Goal: Task Accomplishment & Management: Use online tool/utility

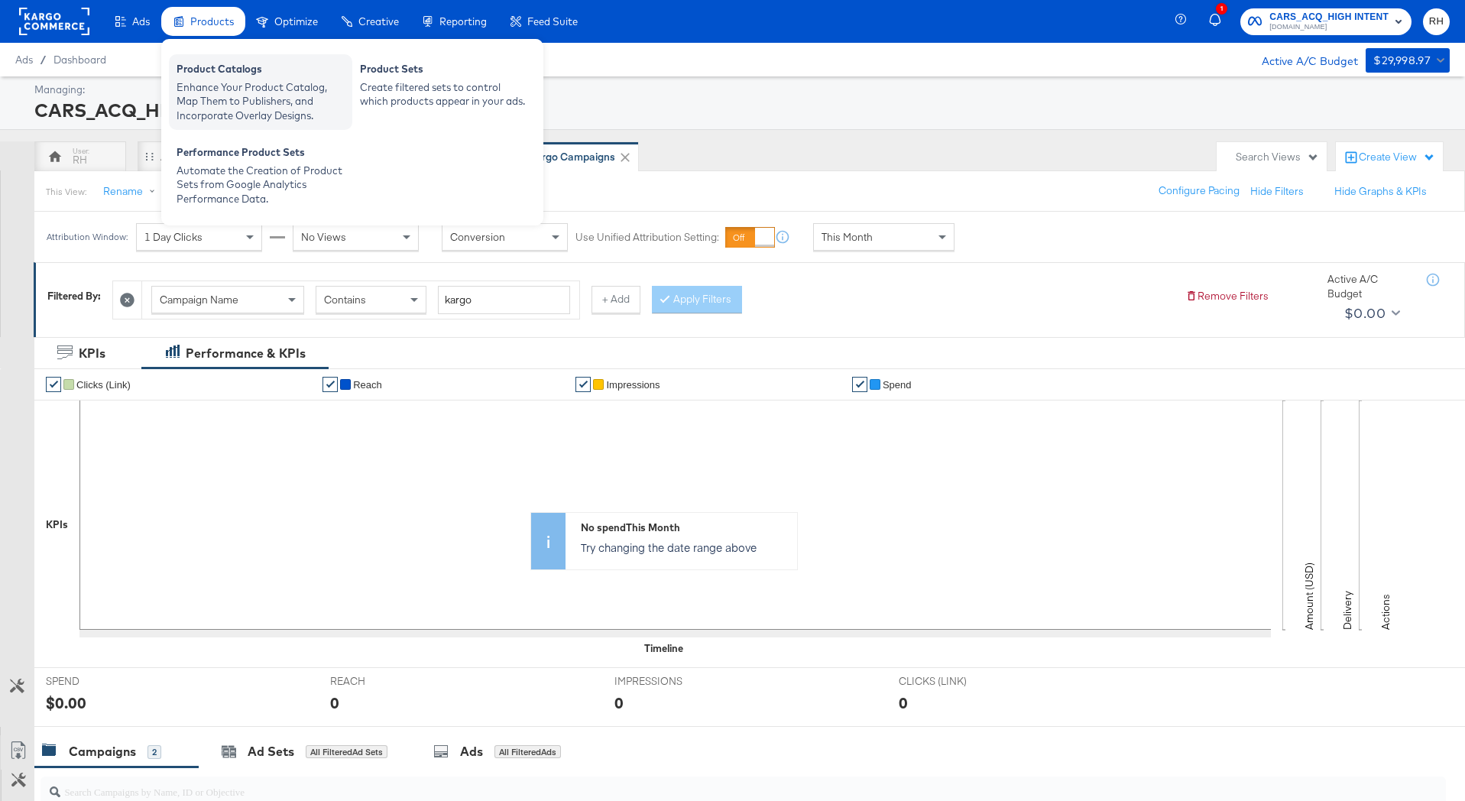
click at [195, 83] on div "Enhance Your Product Catalog, Map Them to Publishers, and Incorporate Overlay D…" at bounding box center [261, 101] width 168 height 43
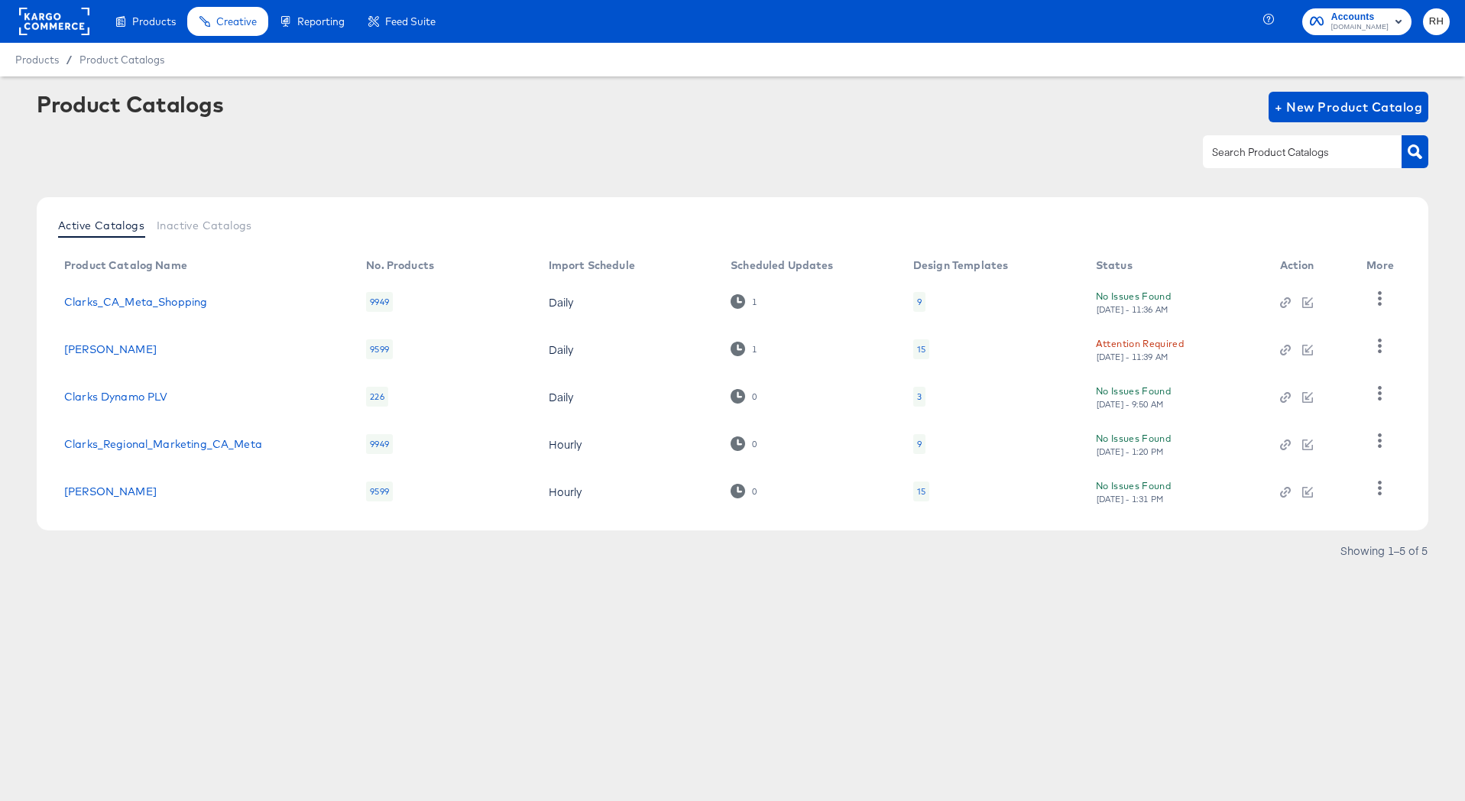
click at [917, 495] on div "15" at bounding box center [921, 491] width 8 height 12
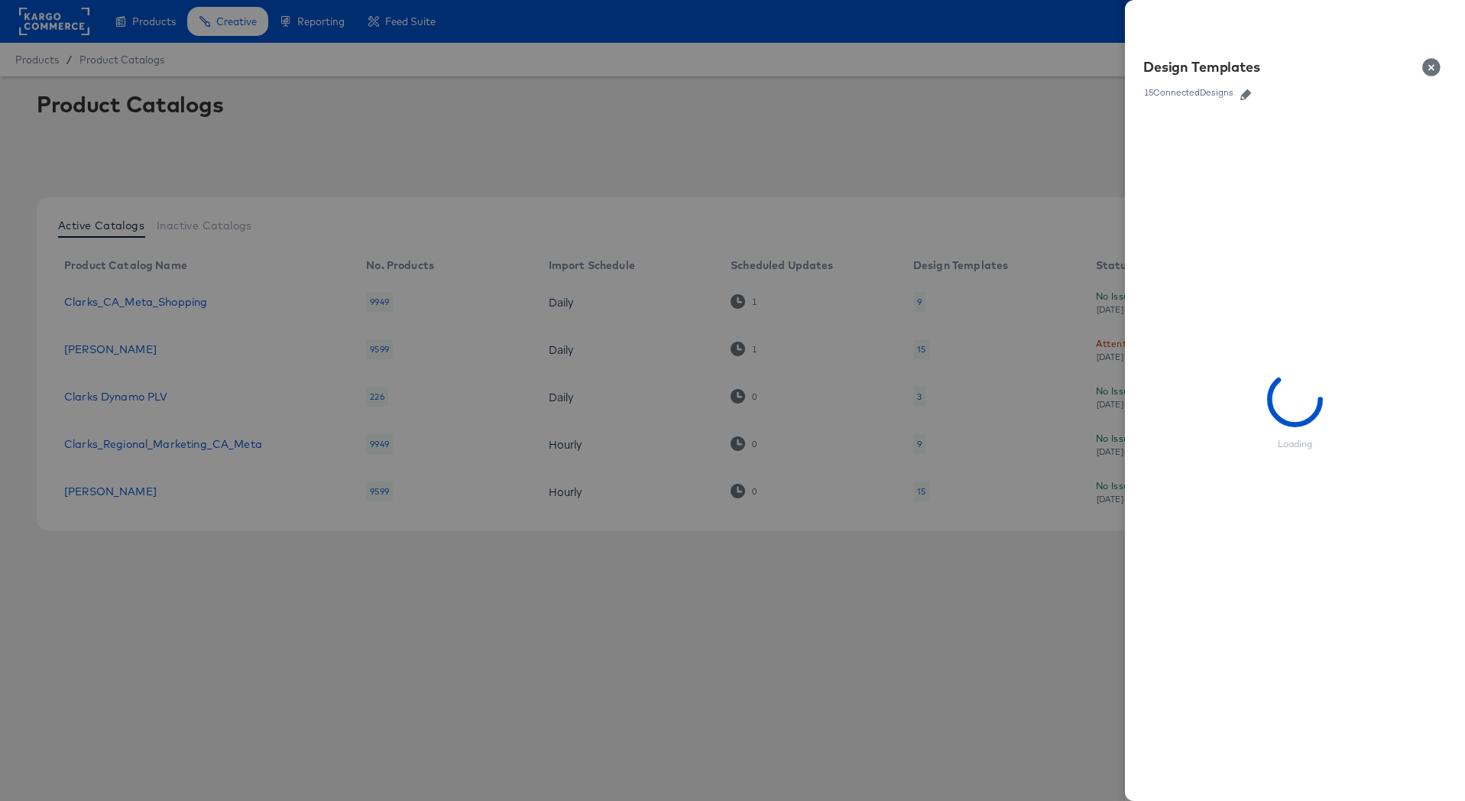
click at [1244, 91] on icon "button" at bounding box center [1246, 94] width 11 height 11
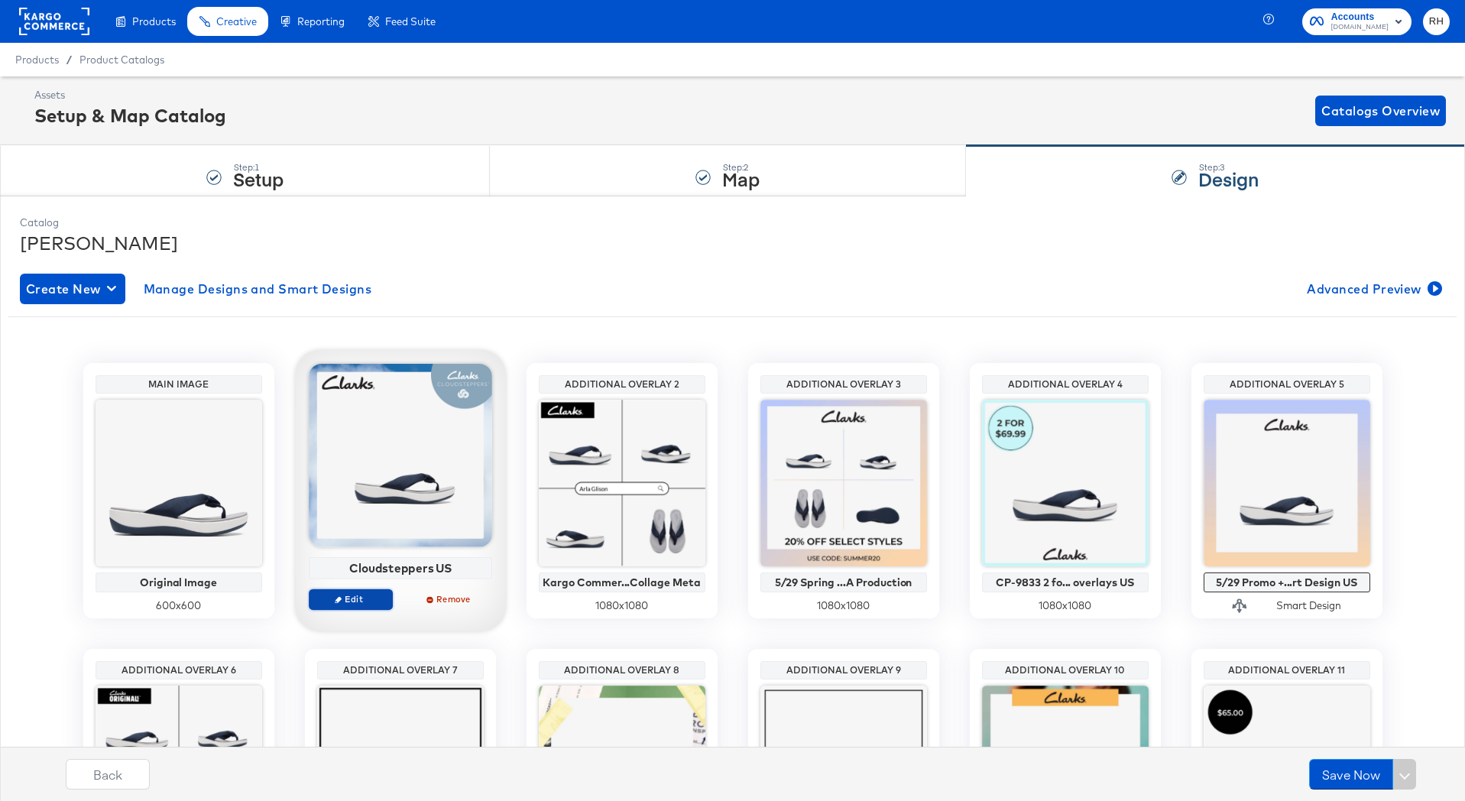
click at [348, 603] on span "Edit" at bounding box center [350, 598] width 70 height 11
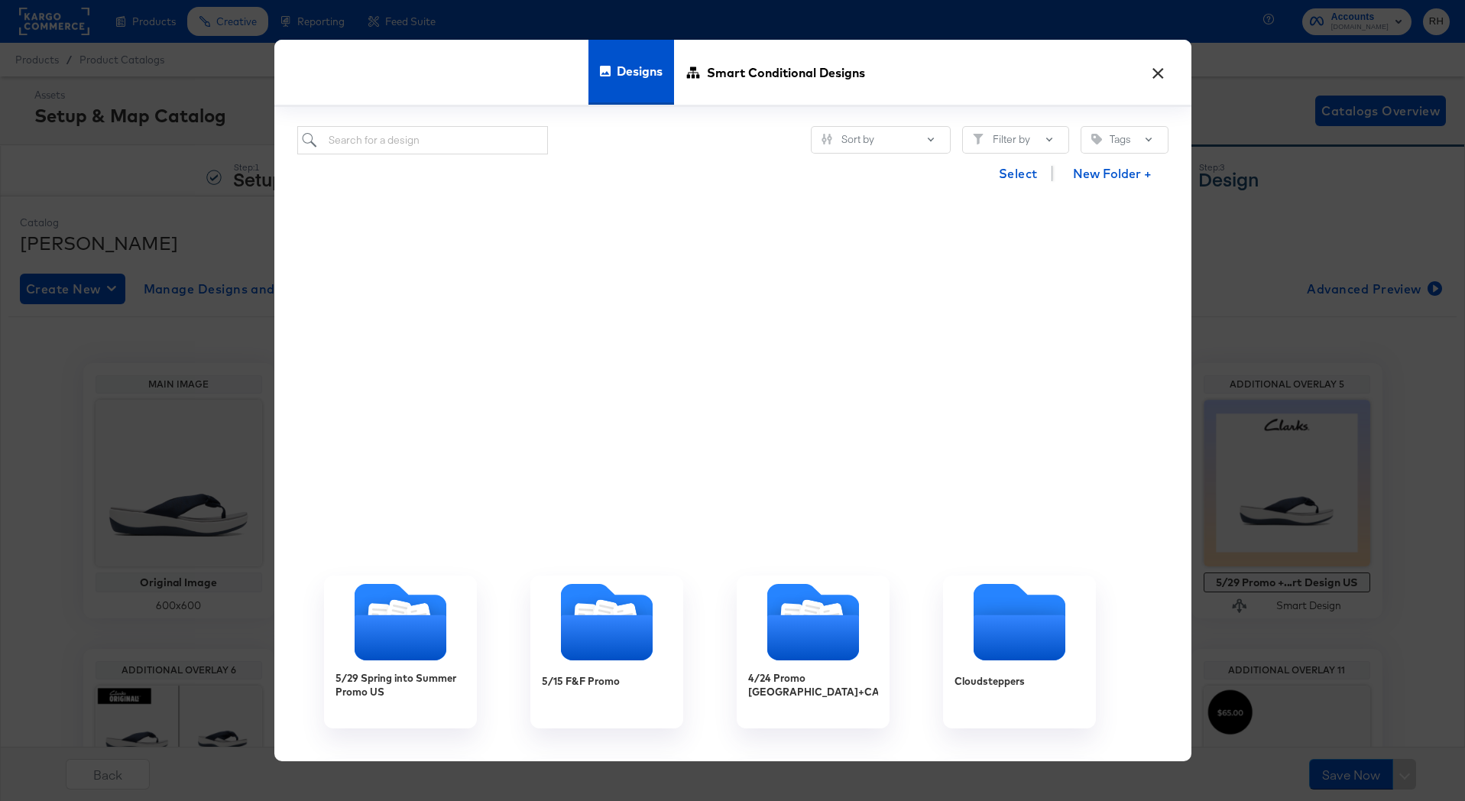
scroll to position [754, 0]
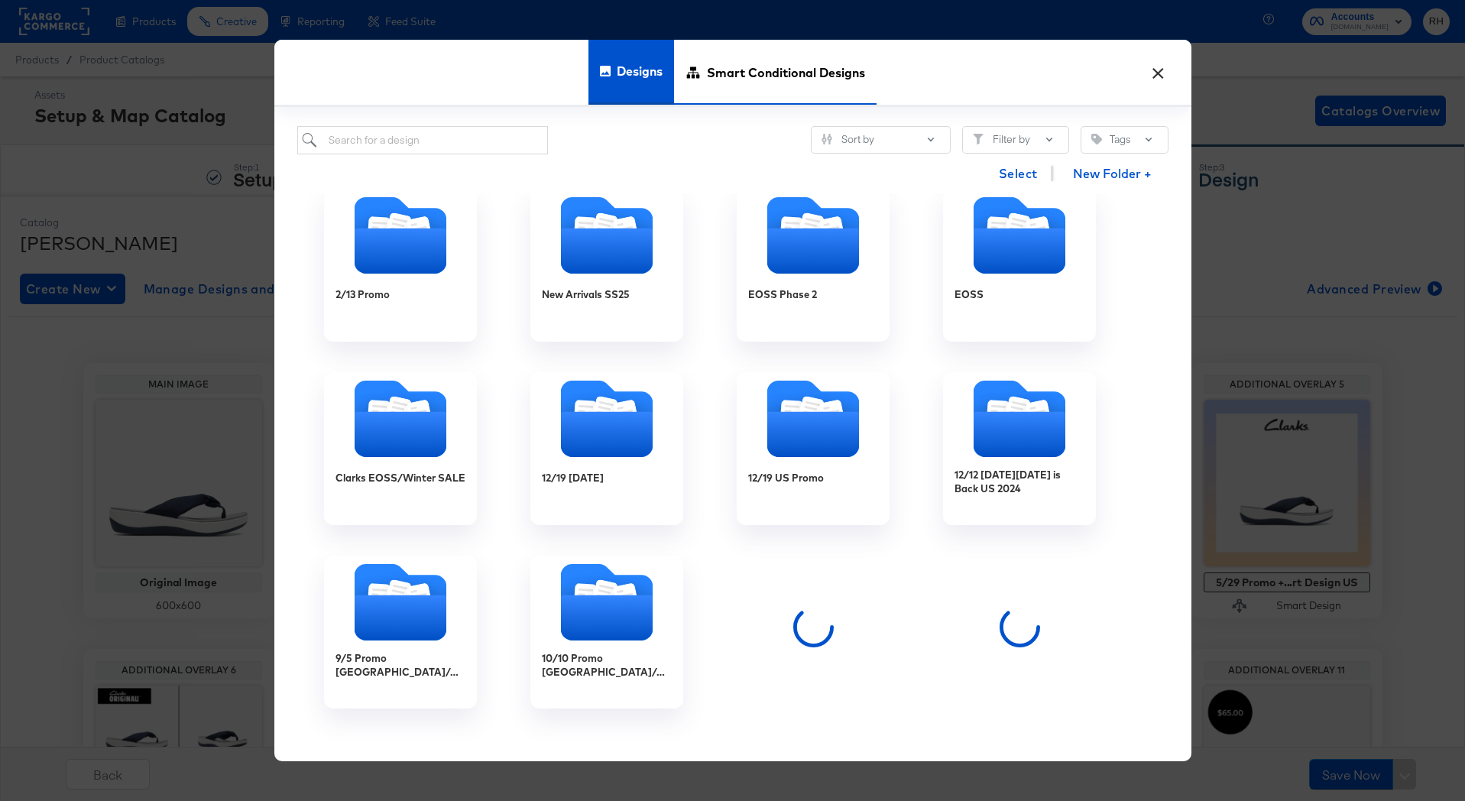
click at [825, 77] on span "Smart Conditional Designs" at bounding box center [786, 72] width 158 height 67
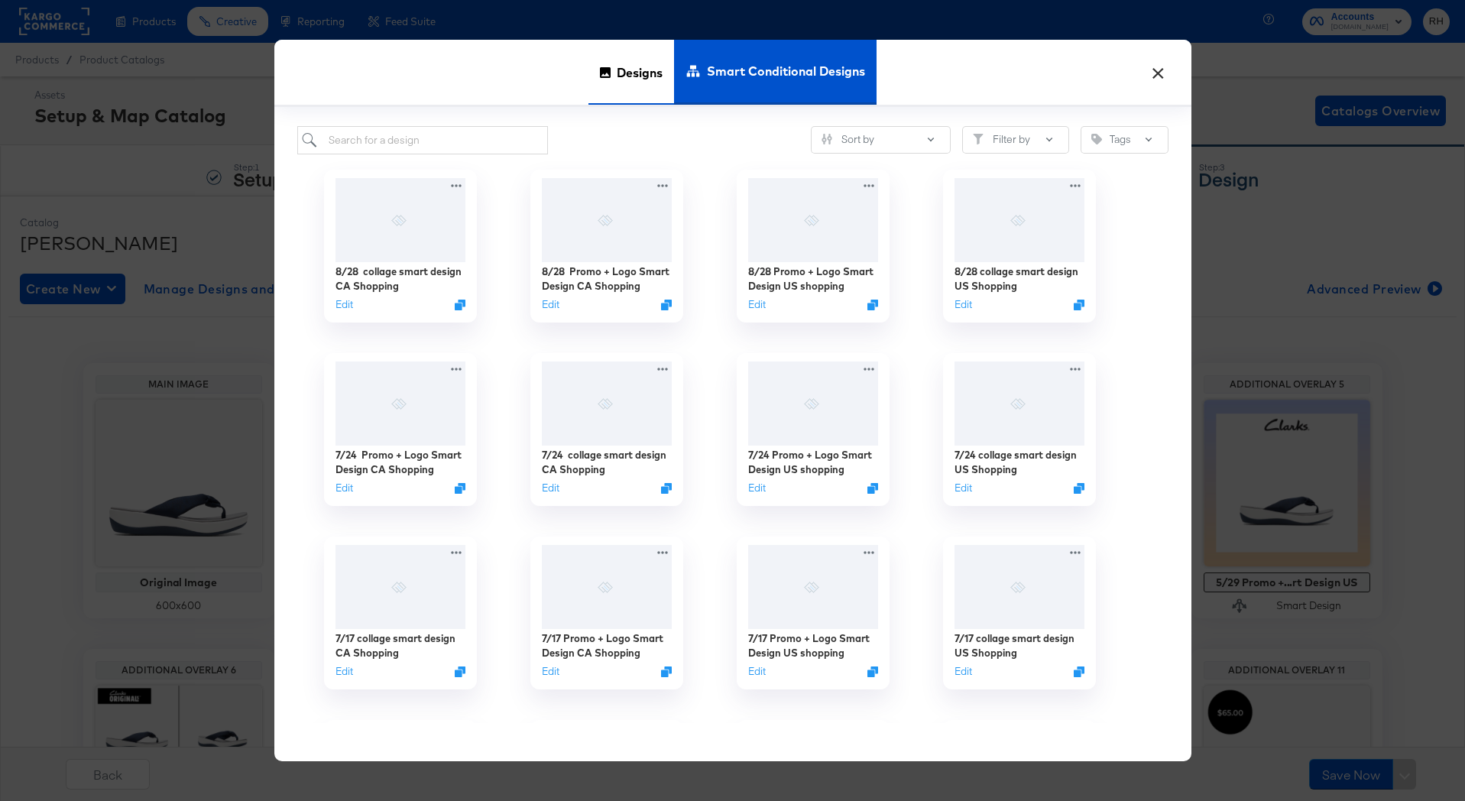
click at [613, 50] on div "Designs" at bounding box center [632, 72] width 86 height 65
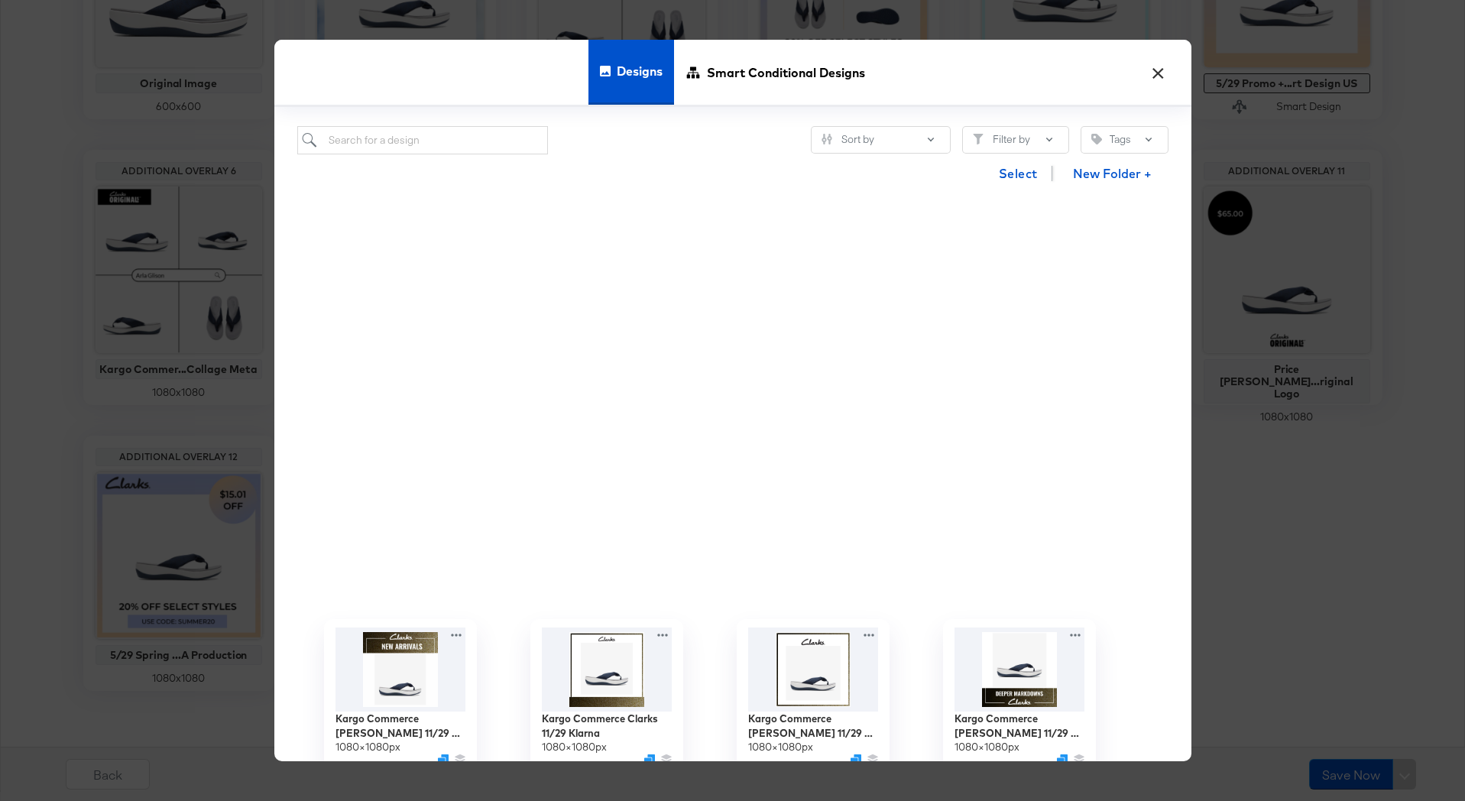
scroll to position [14972, 0]
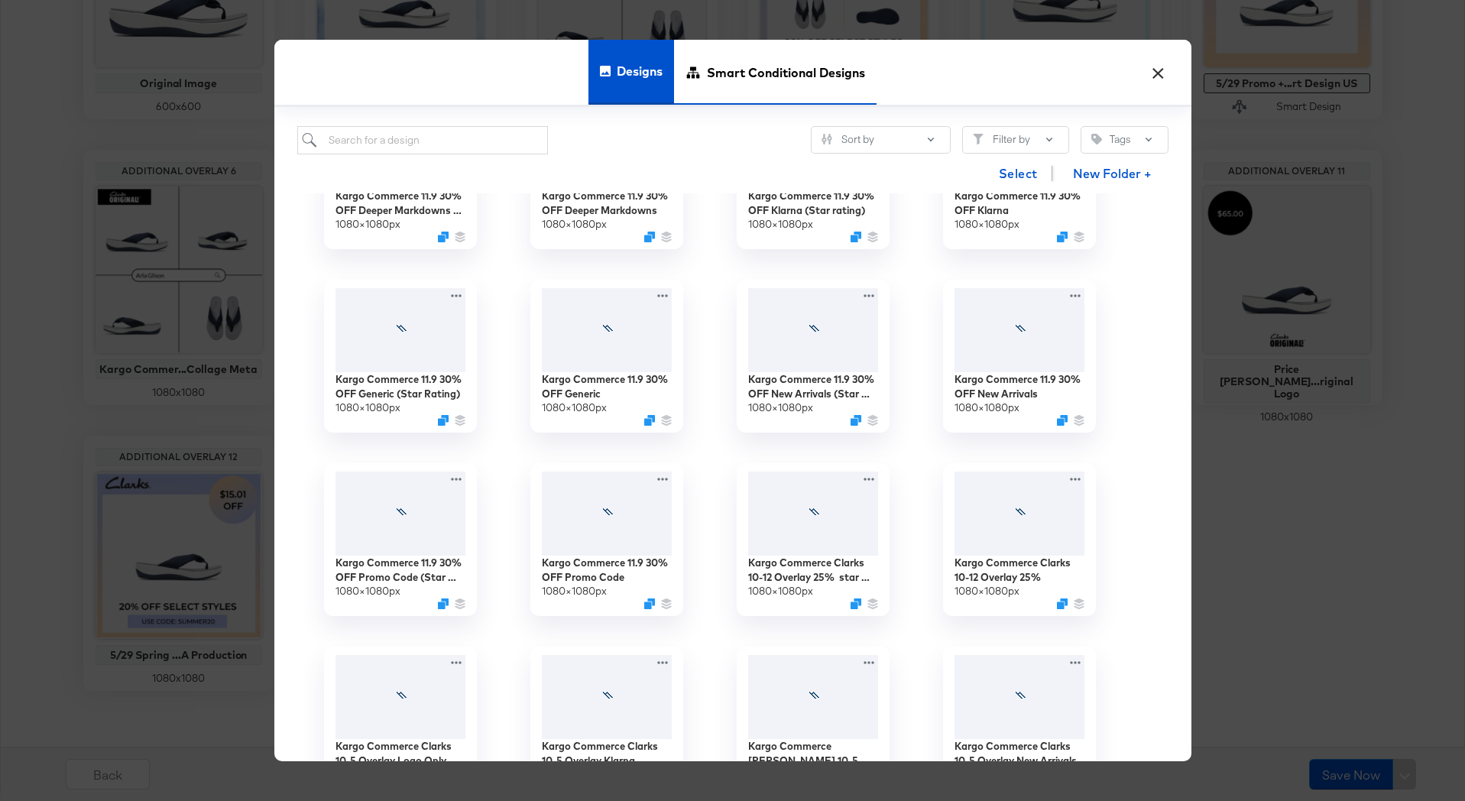
click at [814, 93] on span "Smart Conditional Designs" at bounding box center [786, 72] width 158 height 67
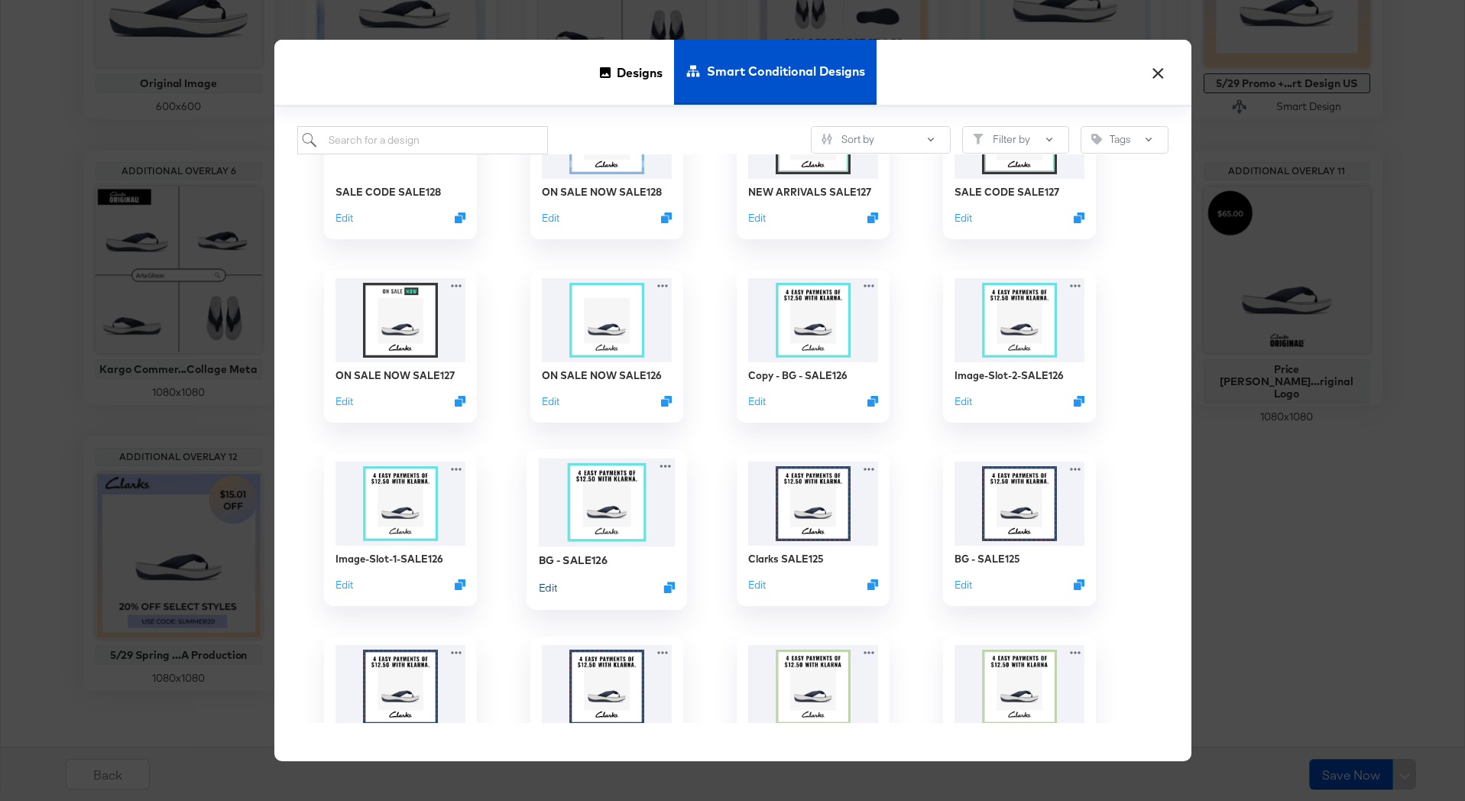
scroll to position [10349, 0]
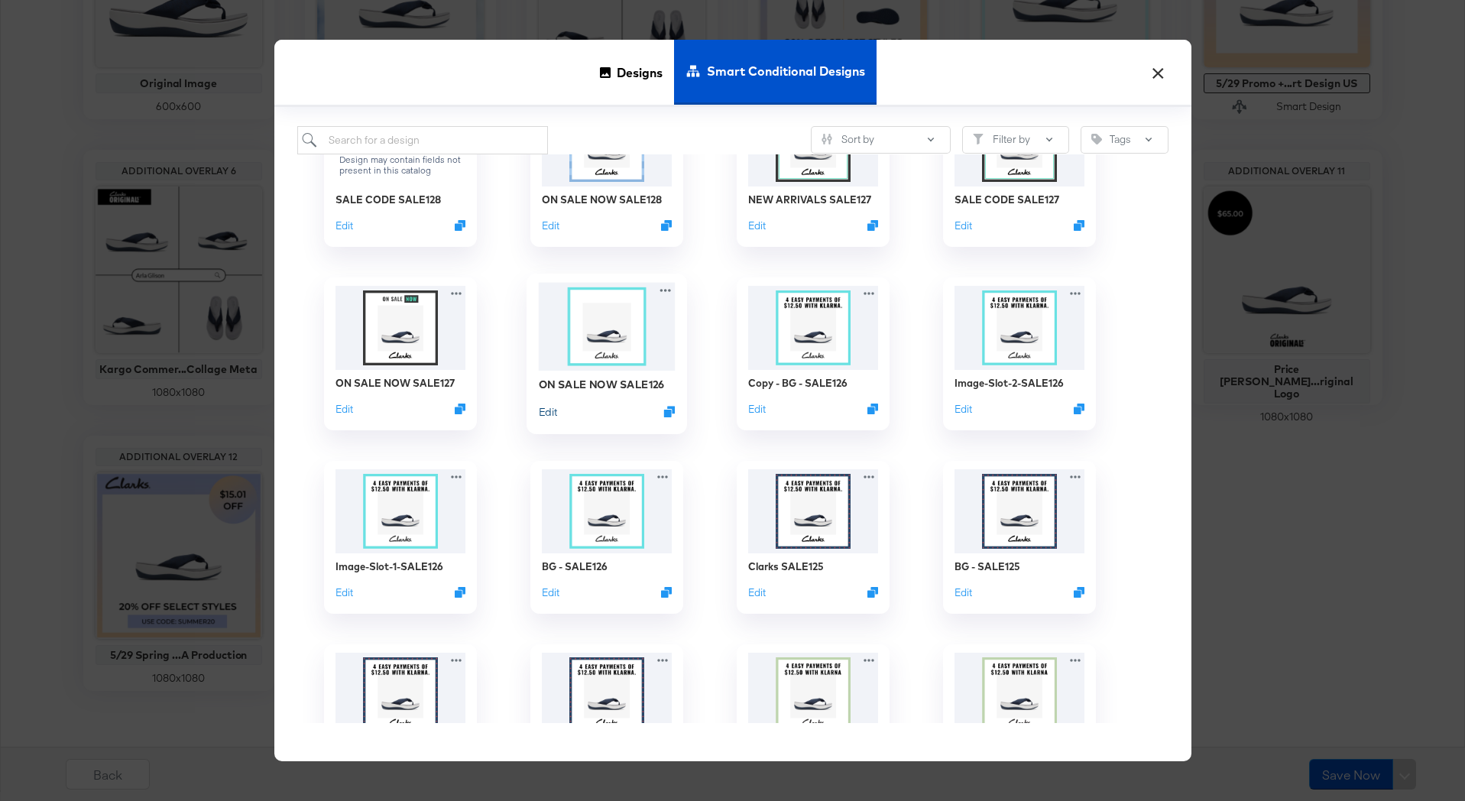
click at [549, 412] on button "Edit" at bounding box center [547, 411] width 18 height 15
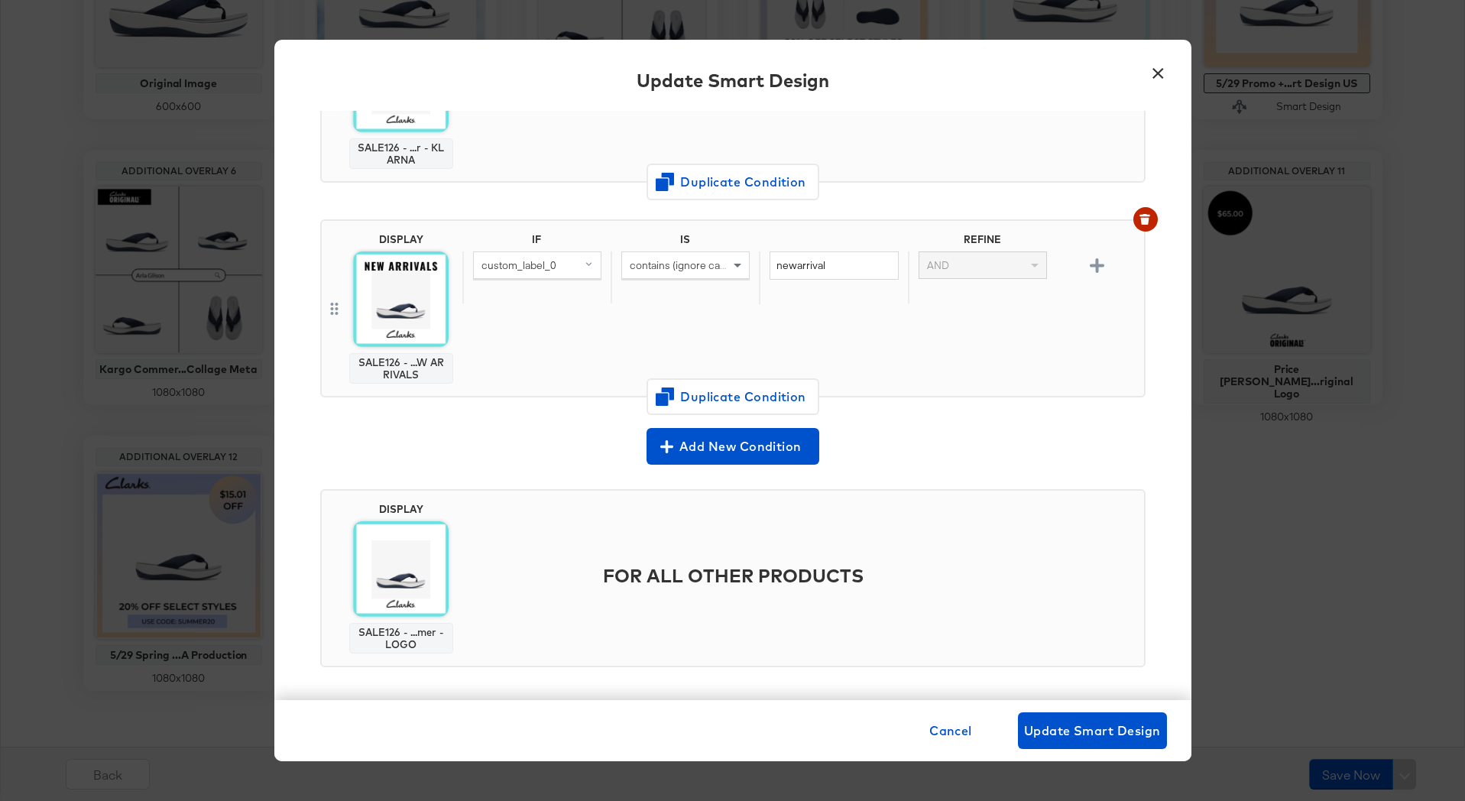
scroll to position [451, 0]
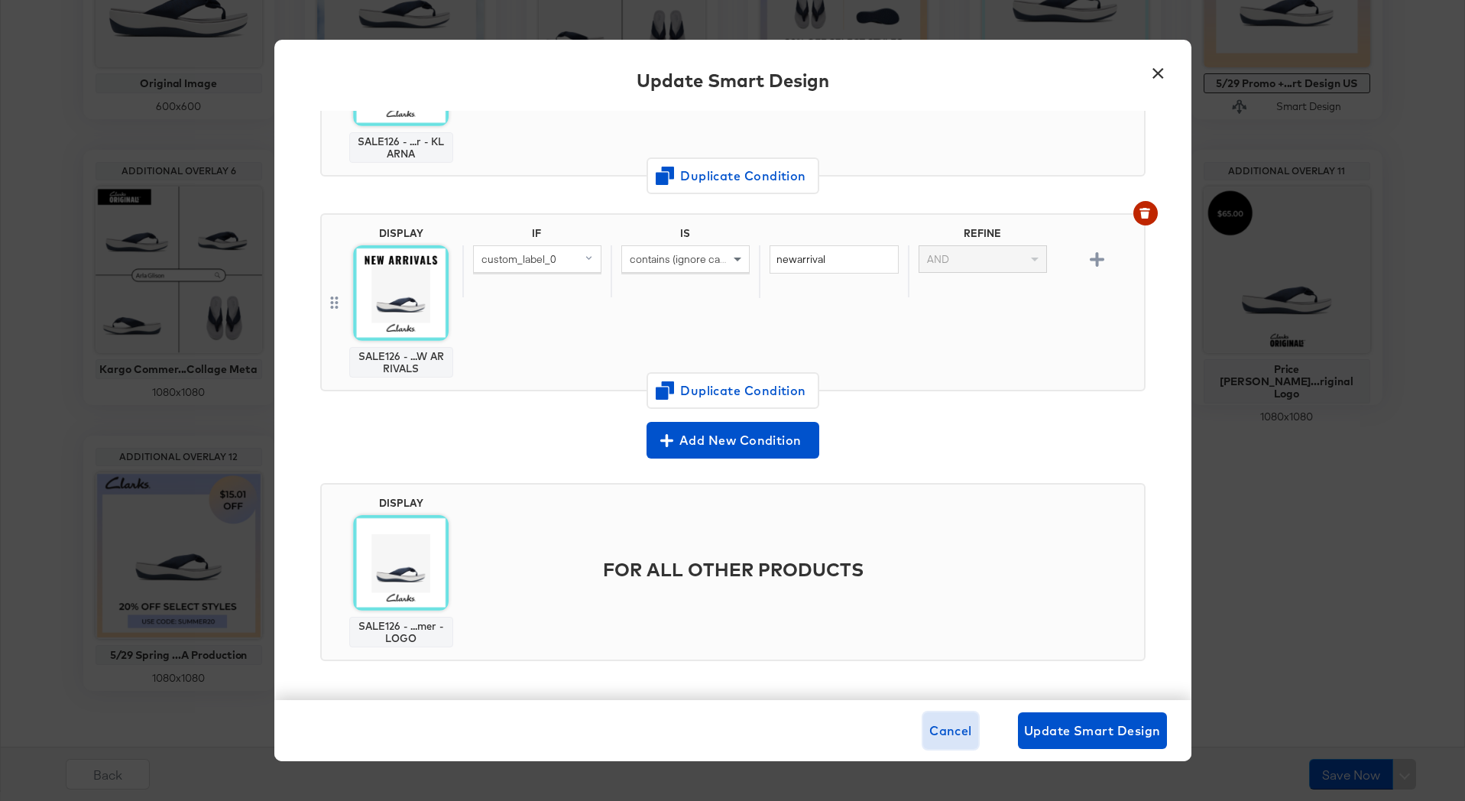
click at [938, 726] on span "Cancel" at bounding box center [950, 730] width 43 height 21
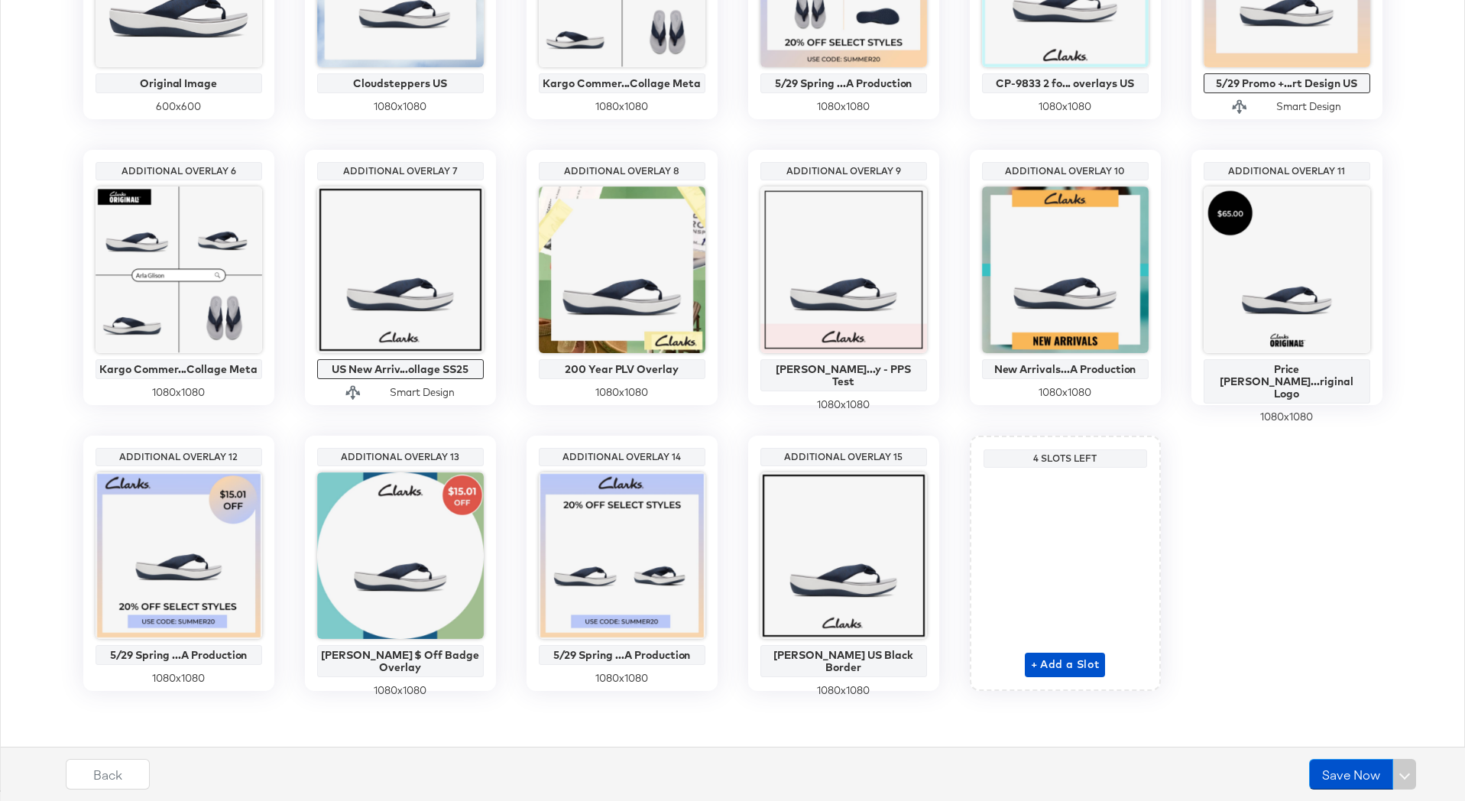
scroll to position [0, 0]
